Goal: Transaction & Acquisition: Book appointment/travel/reservation

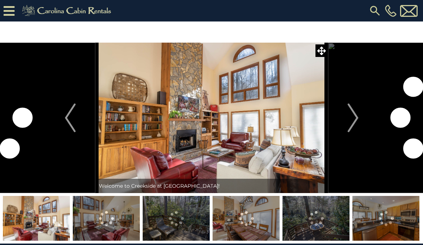
click at [11, 10] on icon at bounding box center [9, 11] width 11 height 13
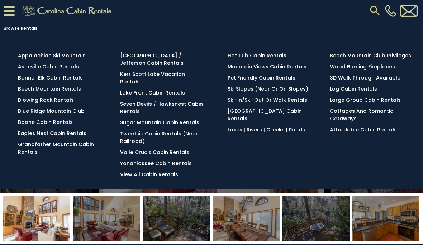
click at [175, 160] on link "Yonahlossee Cabin Rentals" at bounding box center [156, 163] width 72 height 7
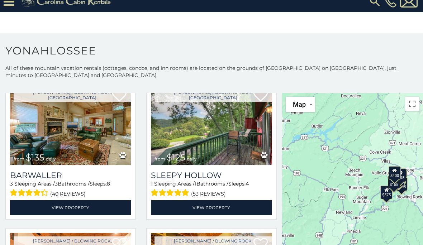
scroll to position [939, 0]
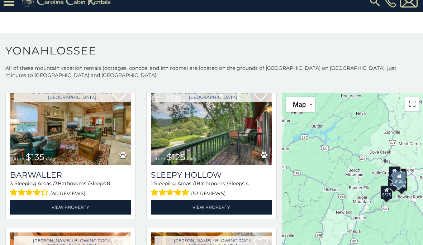
click at [215, 200] on link "View Property" at bounding box center [211, 207] width 121 height 15
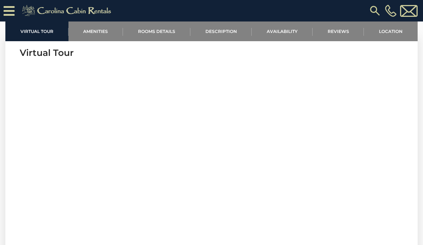
scroll to position [250, 0]
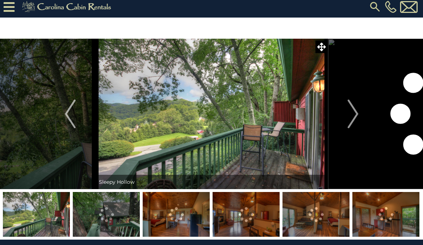
click at [350, 112] on img "Next" at bounding box center [352, 114] width 11 height 29
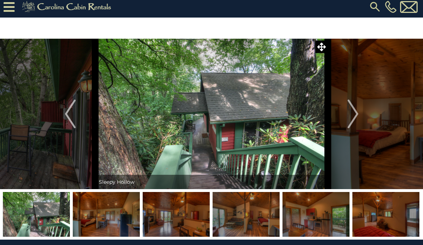
click at [350, 112] on img "Next" at bounding box center [352, 114] width 11 height 29
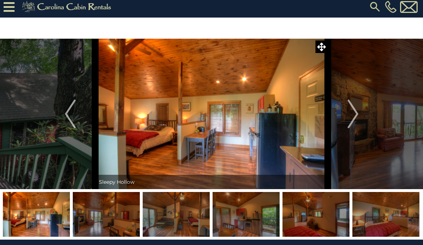
click at [353, 109] on img "Next" at bounding box center [352, 114] width 11 height 29
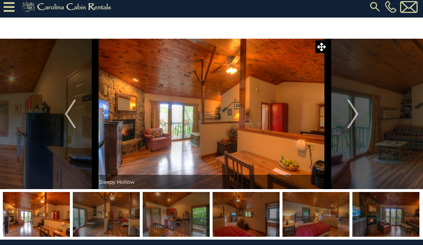
click at [356, 112] on img "Next" at bounding box center [352, 114] width 11 height 29
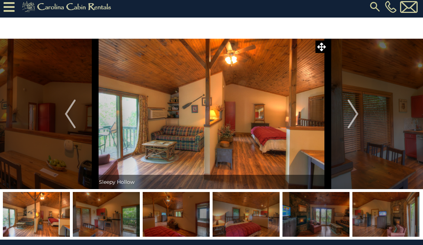
click at [355, 113] on img "Next" at bounding box center [352, 114] width 11 height 29
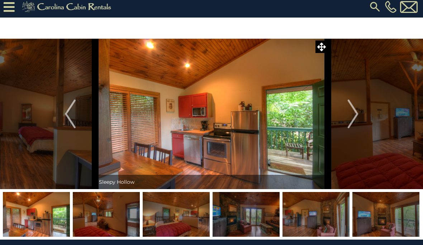
click at [356, 111] on img "Next" at bounding box center [352, 114] width 11 height 29
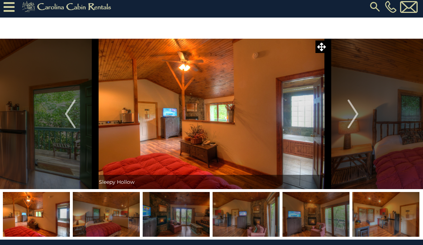
click at [357, 111] on img "Next" at bounding box center [352, 114] width 11 height 29
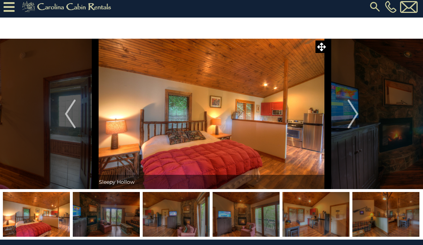
click at [350, 109] on img "Next" at bounding box center [352, 114] width 11 height 29
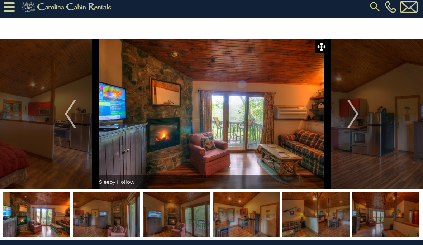
click at [352, 110] on img "Next" at bounding box center [352, 114] width 11 height 29
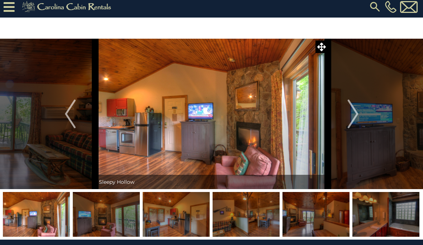
click at [355, 111] on img "Next" at bounding box center [352, 114] width 11 height 29
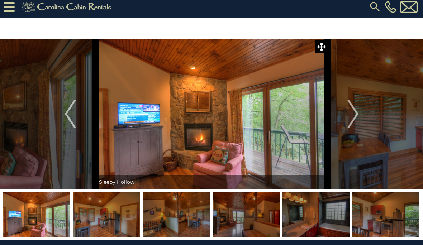
click at [354, 113] on img "Next" at bounding box center [352, 114] width 11 height 29
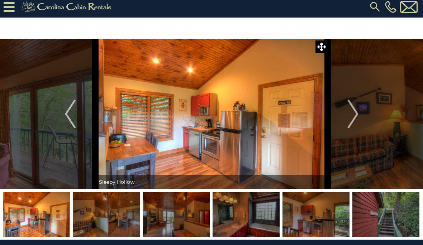
click at [353, 115] on img "Next" at bounding box center [352, 114] width 11 height 29
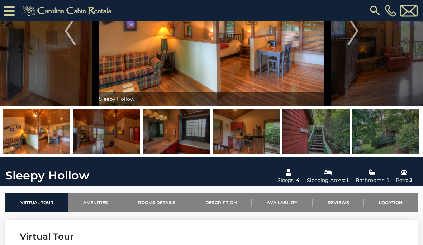
scroll to position [66, 0]
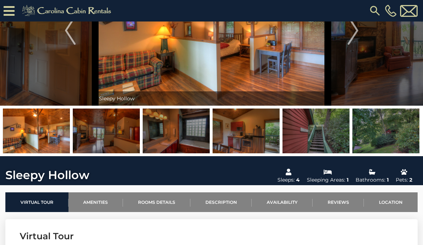
click at [162, 202] on link "Rooms Details" at bounding box center [156, 203] width 67 height 20
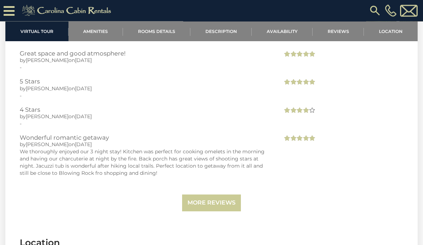
scroll to position [1293, 0]
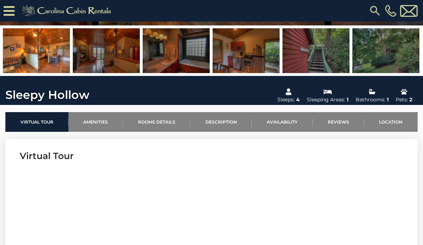
click at [161, 123] on link "Rooms Details" at bounding box center [156, 122] width 67 height 20
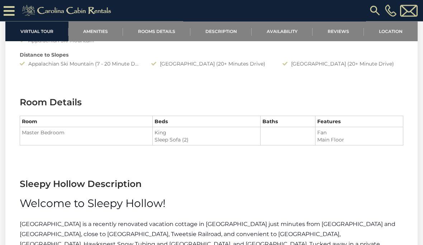
scroll to position [679, 0]
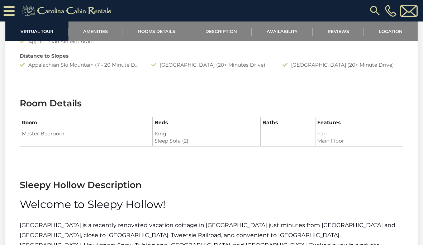
click at [224, 32] on link "Description" at bounding box center [221, 32] width 62 height 20
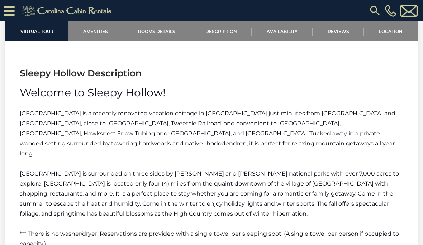
scroll to position [794, 0]
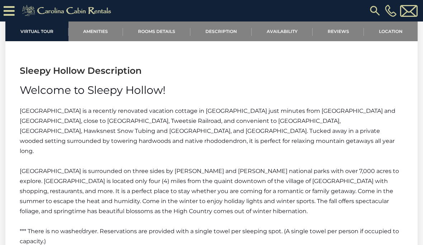
click at [282, 29] on link "Availability" at bounding box center [282, 32] width 61 height 20
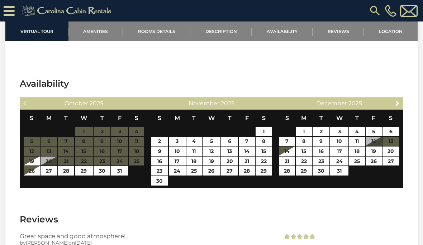
scroll to position [1113, 0]
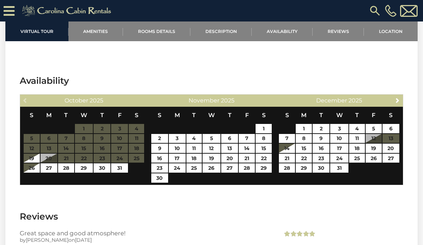
click at [389, 35] on link "Location" at bounding box center [391, 32] width 54 height 20
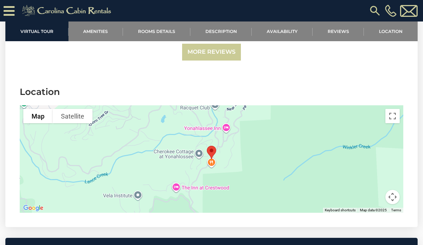
scroll to position [1454, 0]
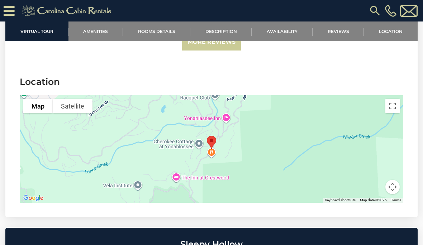
click at [93, 32] on link "Amenities" at bounding box center [95, 32] width 55 height 20
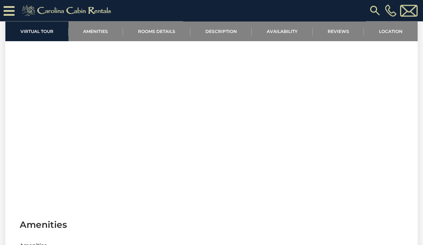
scroll to position [276, 0]
